Goal: Navigation & Orientation: Find specific page/section

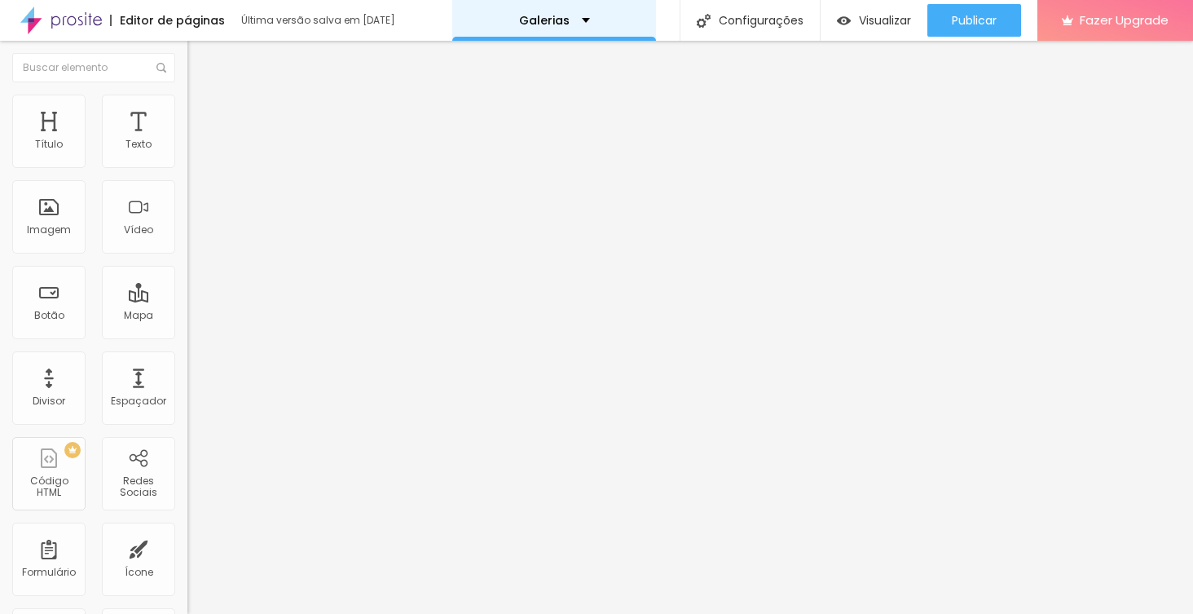
click at [566, 16] on div "Galerias" at bounding box center [554, 20] width 71 height 11
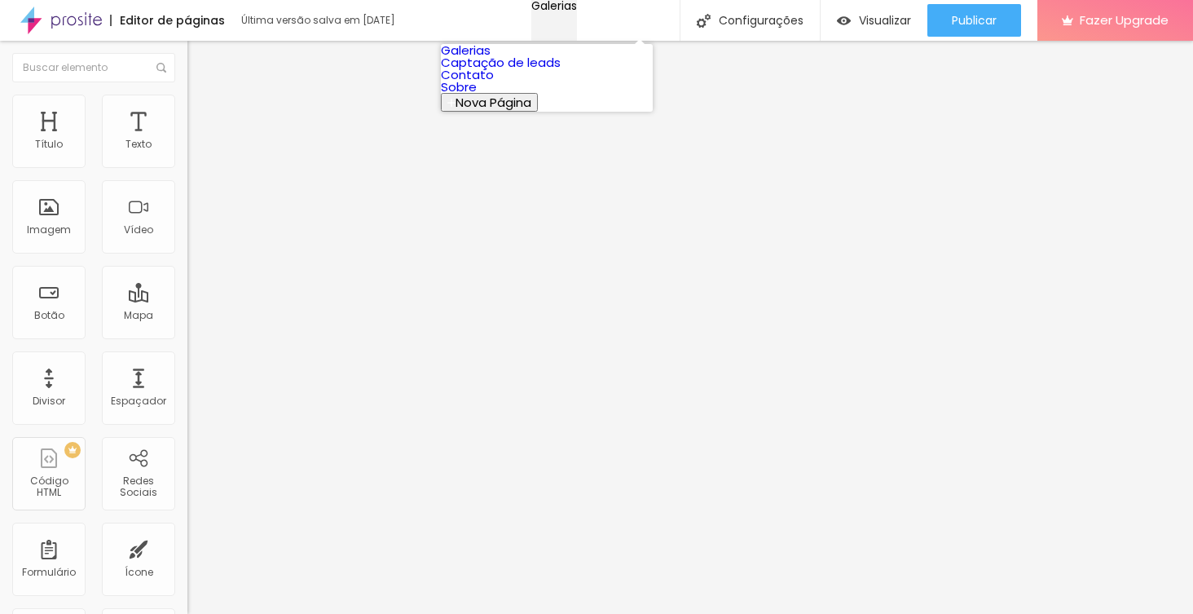
click at [573, 11] on div "Galerias" at bounding box center [554, 5] width 46 height 11
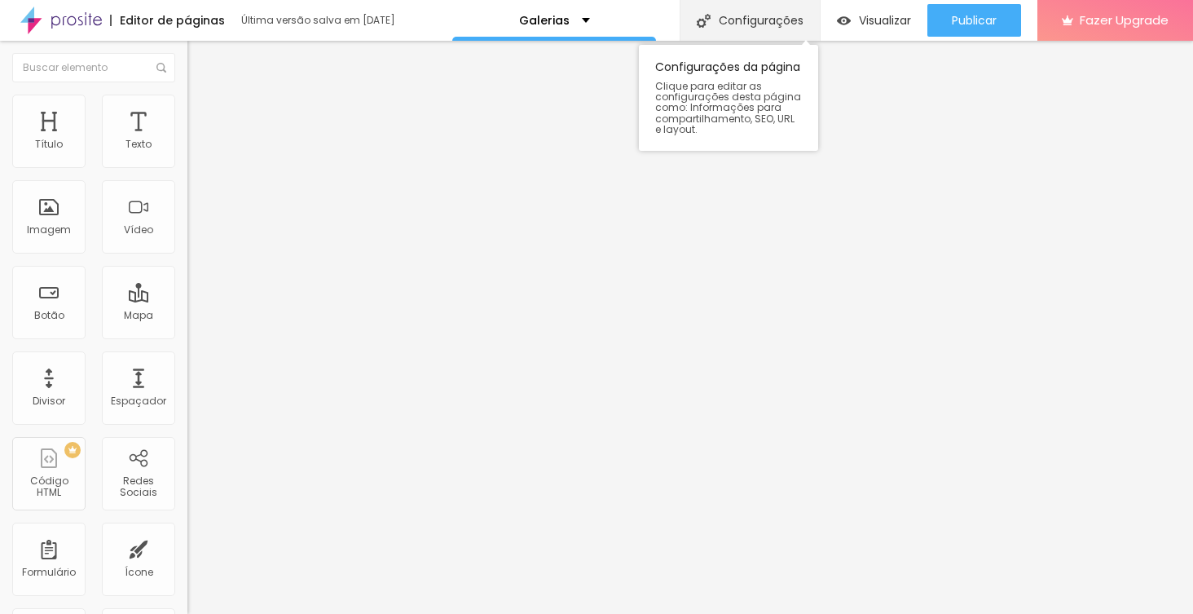
click at [770, 14] on div "Configurações" at bounding box center [750, 20] width 140 height 41
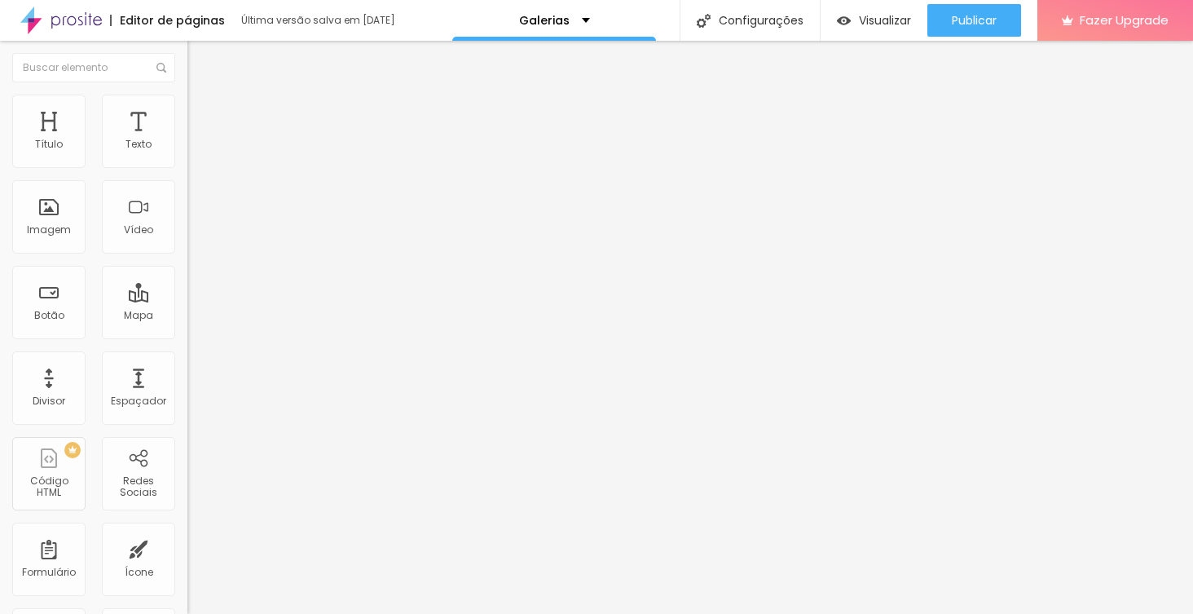
click at [530, 23] on p "Galerias" at bounding box center [544, 20] width 51 height 11
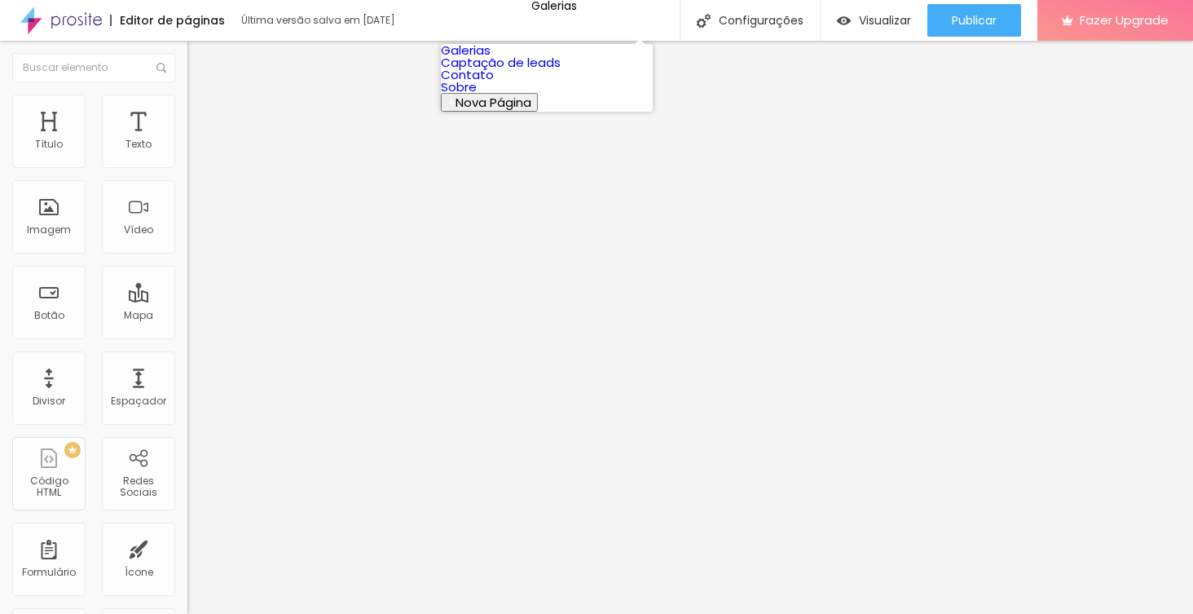
click at [491, 59] on link "Galerias" at bounding box center [466, 50] width 50 height 17
